Goal: Information Seeking & Learning: Find specific page/section

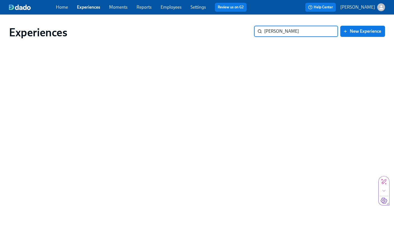
type input "[PERSON_NAME]"
click at [168, 6] on link "Employees" at bounding box center [171, 6] width 21 height 5
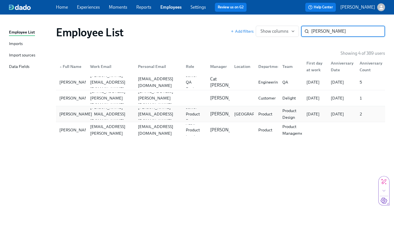
type input "[PERSON_NAME]"
click at [64, 115] on div "[PERSON_NAME]" at bounding box center [75, 114] width 37 height 7
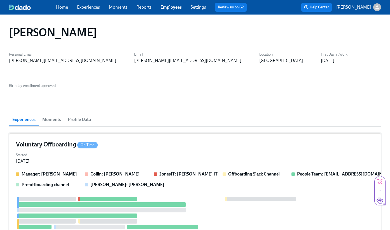
click at [48, 133] on div "Voluntary Offboarding On Time Started [DATE] Manager: [PERSON_NAME] [PERSON_NAM…" at bounding box center [195, 228] width 372 height 190
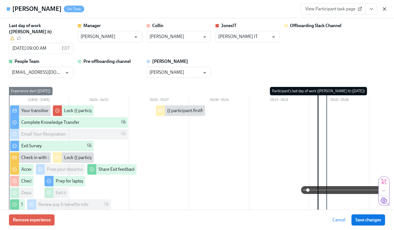
click at [382, 9] on icon "button" at bounding box center [385, 9] width 6 height 6
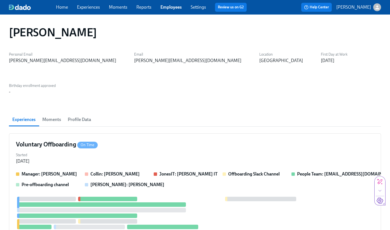
click at [164, 8] on link "Employees" at bounding box center [170, 6] width 21 height 5
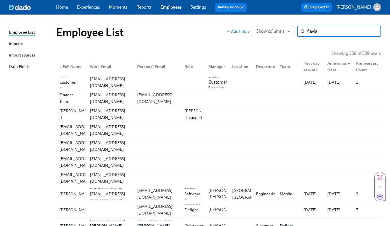
type input "flavia"
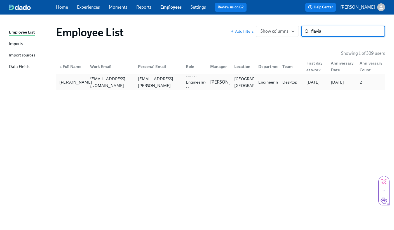
click at [63, 79] on div "[PERSON_NAME]" at bounding box center [75, 82] width 37 height 7
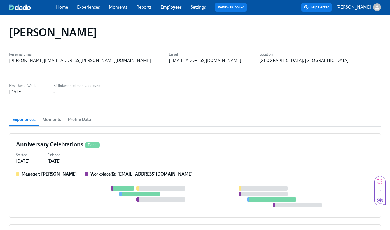
click at [51, 116] on span "Moments" at bounding box center [51, 120] width 19 height 8
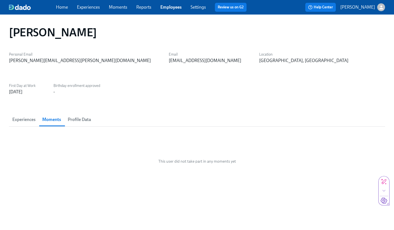
click at [30, 116] on span "Experiences" at bounding box center [23, 120] width 23 height 8
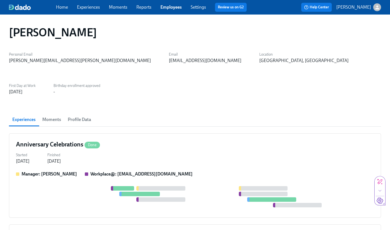
click at [84, 8] on link "Experiences" at bounding box center [88, 6] width 23 height 5
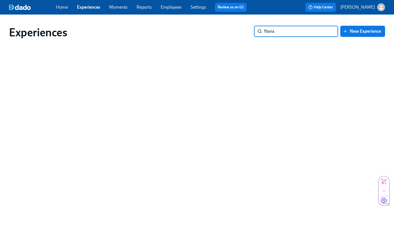
type input "flavia"
click at [286, 26] on input "flavia" at bounding box center [301, 31] width 74 height 11
drag, startPoint x: 284, startPoint y: 34, endPoint x: 234, endPoint y: 33, distance: 50.7
click at [234, 33] on div "Experiences flavia ​ New Experience" at bounding box center [197, 32] width 376 height 13
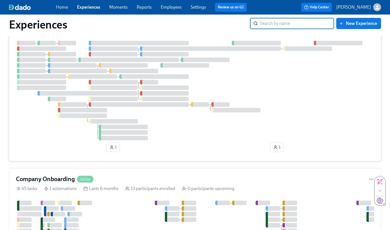
scroll to position [271, 0]
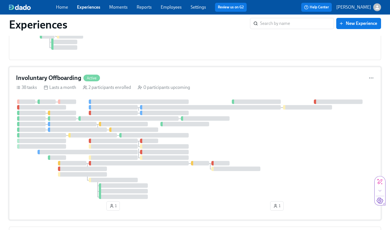
click at [273, 129] on div at bounding box center [195, 150] width 358 height 100
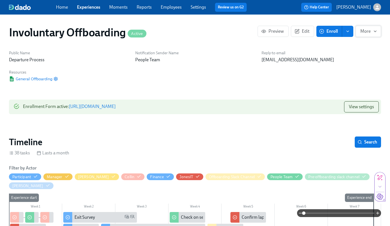
click at [374, 31] on icon "button" at bounding box center [375, 31] width 4 height 4
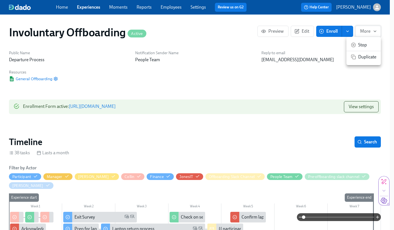
click at [374, 31] on div at bounding box center [197, 115] width 394 height 230
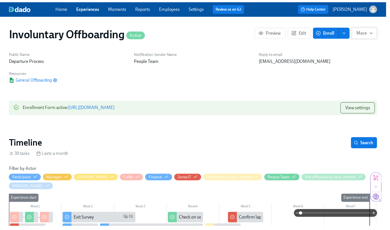
scroll to position [0, 150]
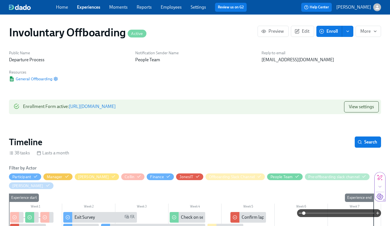
click at [44, 80] on span "General Offboarding" at bounding box center [30, 79] width 43 height 6
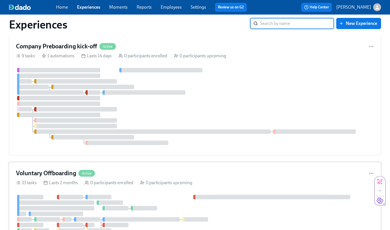
scroll to position [48, 0]
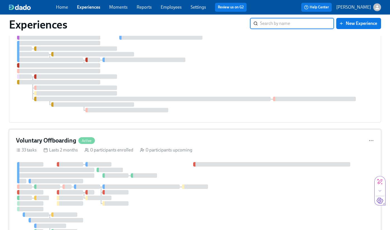
click at [162, 165] on div at bounding box center [195, 217] width 358 height 111
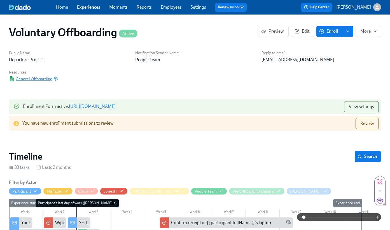
click at [34, 77] on span "General Offboarding" at bounding box center [30, 79] width 43 height 6
click at [61, 5] on link "Home" at bounding box center [62, 6] width 12 height 5
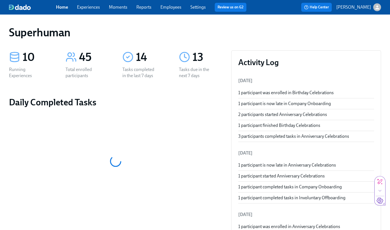
click at [178, 9] on link "Employees" at bounding box center [170, 6] width 21 height 5
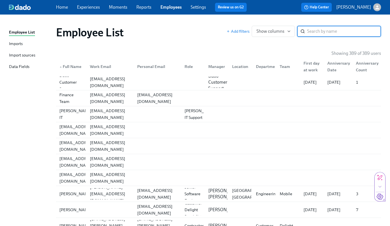
click at [321, 31] on input "search" at bounding box center [344, 31] width 74 height 11
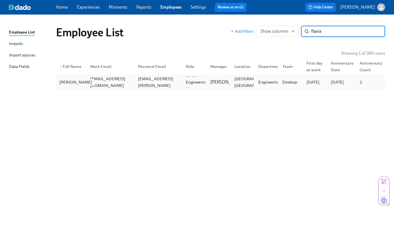
type input "flavia"
click at [67, 86] on div "[PERSON_NAME]" at bounding box center [75, 82] width 37 height 7
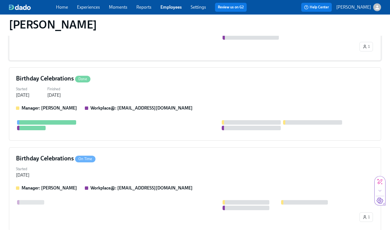
scroll to position [352, 0]
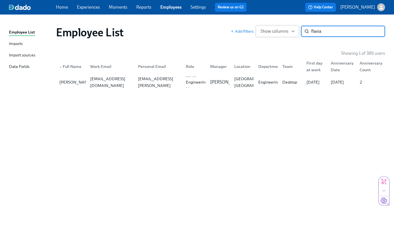
drag, startPoint x: 323, startPoint y: 33, endPoint x: 284, endPoint y: 32, distance: 38.9
click at [284, 32] on div "Add filters Show columns flavia ​" at bounding box center [308, 31] width 154 height 11
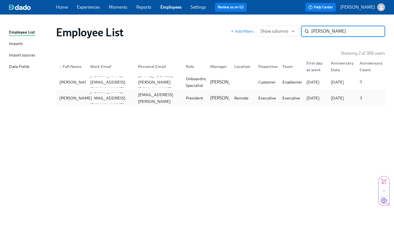
type input "[PERSON_NAME]"
click at [68, 101] on div "[PERSON_NAME]" at bounding box center [75, 98] width 37 height 7
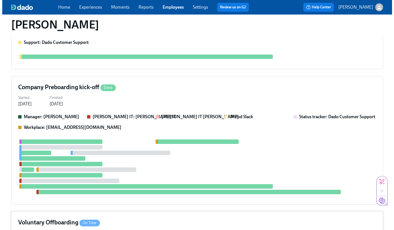
scroll to position [556, 0]
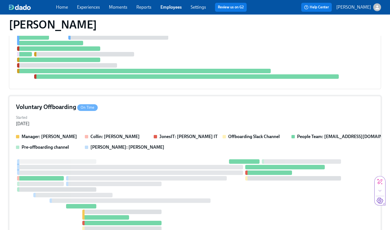
click at [52, 134] on strong "Manager: [PERSON_NAME]" at bounding box center [49, 136] width 55 height 5
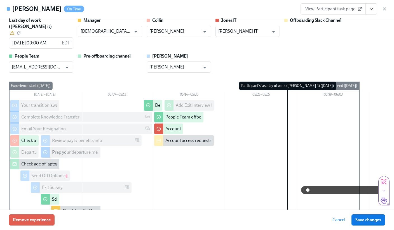
scroll to position [0, 0]
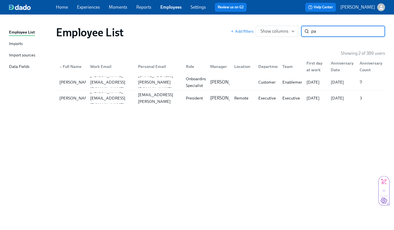
type input "p"
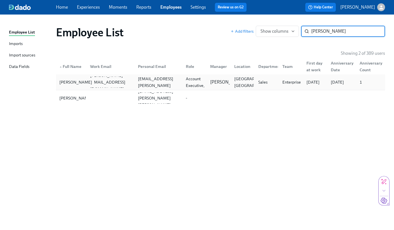
type input "[PERSON_NAME]"
click at [64, 85] on div "[PERSON_NAME]" at bounding box center [75, 82] width 37 height 7
type input "m"
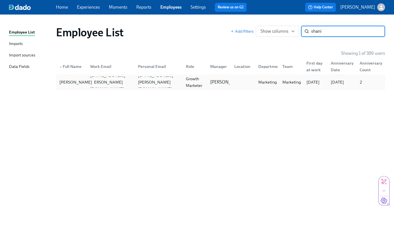
type input "shani"
click at [73, 84] on div "[PERSON_NAME]" at bounding box center [75, 82] width 37 height 7
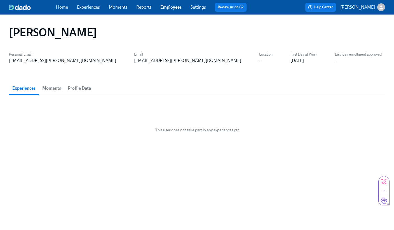
click at [46, 87] on span "Moments" at bounding box center [51, 88] width 19 height 8
click at [24, 92] on button "Experiences" at bounding box center [24, 88] width 30 height 13
click at [290, 60] on div "[DATE]" at bounding box center [296, 61] width 13 height 6
click at [46, 36] on h1 "[PERSON_NAME]" at bounding box center [53, 32] width 88 height 13
click at [62, 8] on link "Home" at bounding box center [62, 6] width 12 height 5
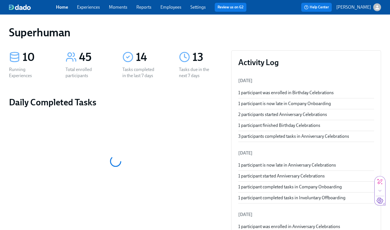
click at [91, 6] on link "Experiences" at bounding box center [88, 6] width 23 height 5
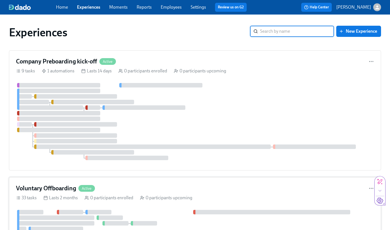
scroll to position [115, 0]
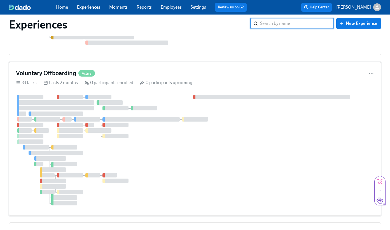
click at [151, 170] on div at bounding box center [195, 150] width 358 height 111
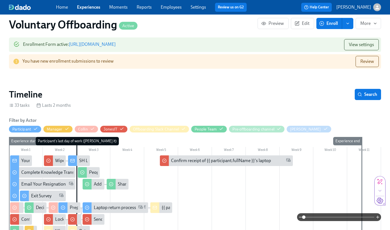
scroll to position [21, 0]
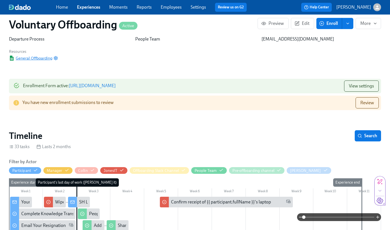
click at [33, 58] on span "General Offboarding" at bounding box center [30, 58] width 43 height 6
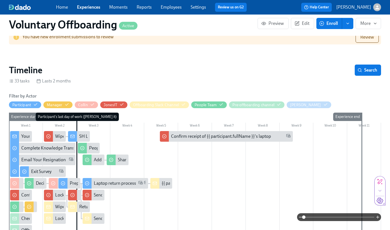
scroll to position [0, 0]
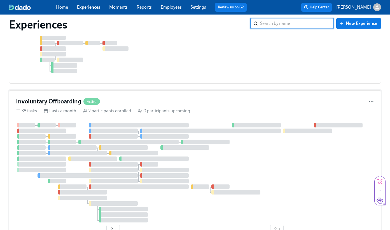
scroll to position [316, 0]
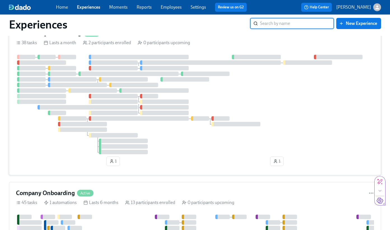
click at [244, 146] on div at bounding box center [195, 105] width 358 height 100
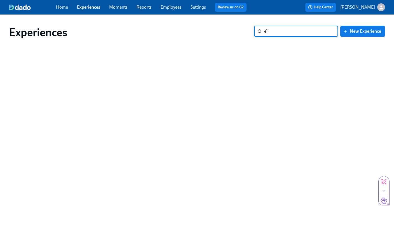
type input "e"
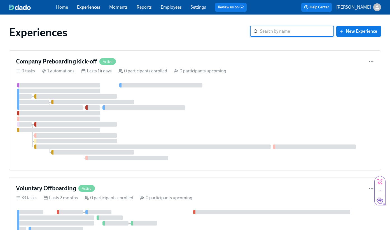
click at [180, 9] on link "Employees" at bounding box center [171, 6] width 21 height 5
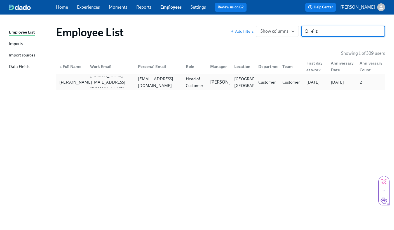
type input "eliz"
click at [61, 79] on div "[PERSON_NAME]" at bounding box center [75, 82] width 37 height 7
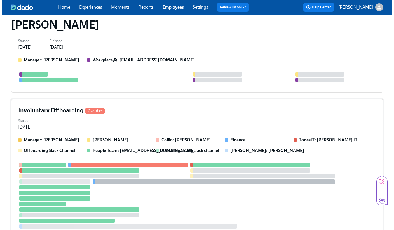
scroll to position [454, 0]
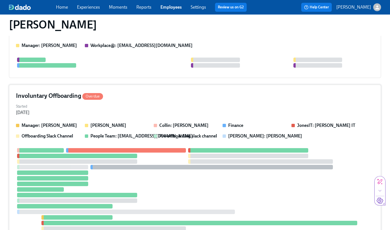
click at [167, 164] on div at bounding box center [187, 189] width 342 height 83
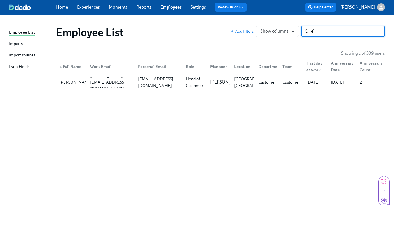
type input "e"
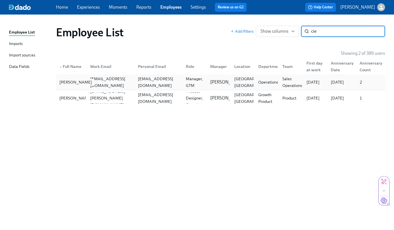
type input "cie"
click at [70, 82] on div "[PERSON_NAME]" at bounding box center [75, 82] width 37 height 7
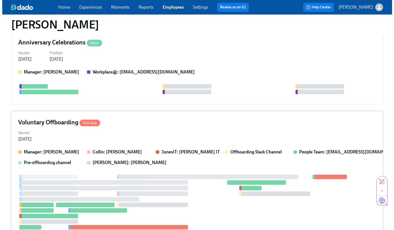
scroll to position [374, 0]
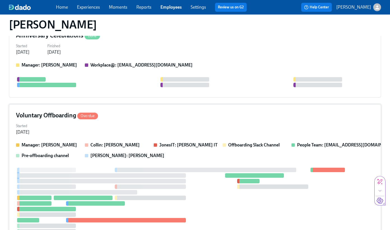
click at [140, 122] on div "Started [DATE]" at bounding box center [195, 128] width 358 height 13
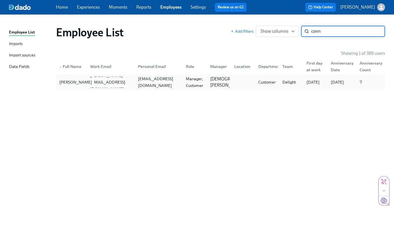
type input "conn"
click at [69, 84] on div "[PERSON_NAME]" at bounding box center [75, 82] width 37 height 7
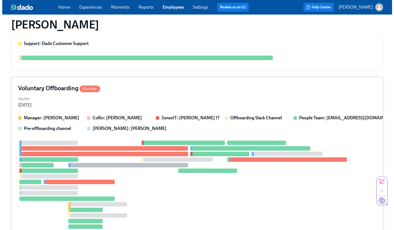
scroll to position [389, 0]
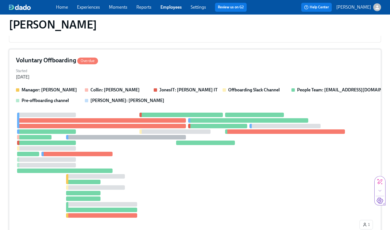
click at [137, 74] on div "Started [DATE]" at bounding box center [195, 73] width 358 height 13
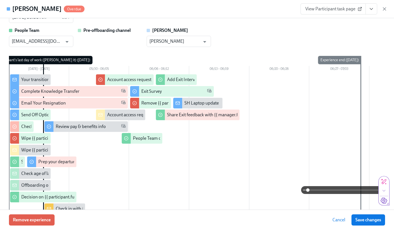
scroll to position [0, 0]
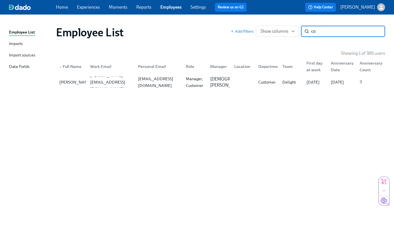
type input "c"
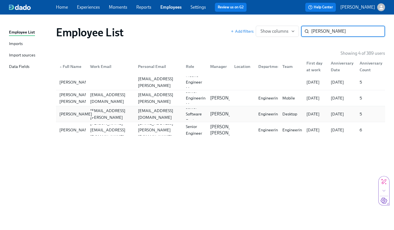
type input "[PERSON_NAME]"
click at [64, 116] on div "[PERSON_NAME]" at bounding box center [75, 114] width 37 height 7
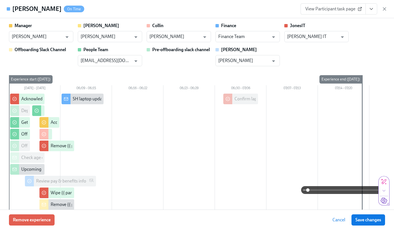
click at [359, 32] on div "Manager [PERSON_NAME] ​ [PERSON_NAME] [PERSON_NAME] ​ [PERSON_NAME] [PERSON_NAM…" at bounding box center [197, 45] width 376 height 44
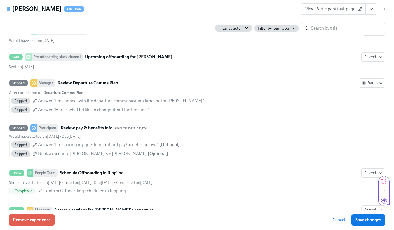
scroll to position [585, 0]
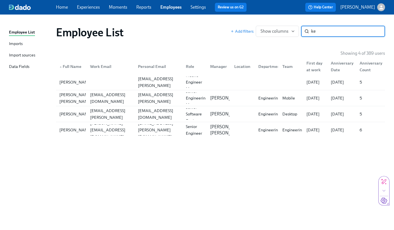
type input "k"
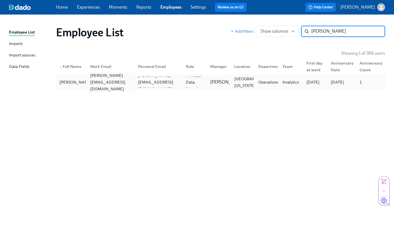
type input "[PERSON_NAME]"
click at [110, 85] on div "[PERSON_NAME][EMAIL_ADDRESS][DOMAIN_NAME]" at bounding box center [111, 82] width 46 height 20
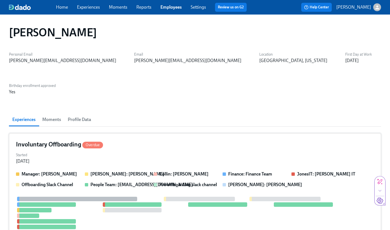
click at [140, 151] on div "Started [DATE]" at bounding box center [195, 157] width 358 height 13
